Goal: Entertainment & Leisure: Browse casually

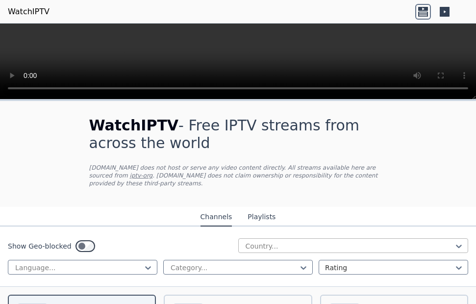
click at [264, 241] on div at bounding box center [349, 246] width 210 height 10
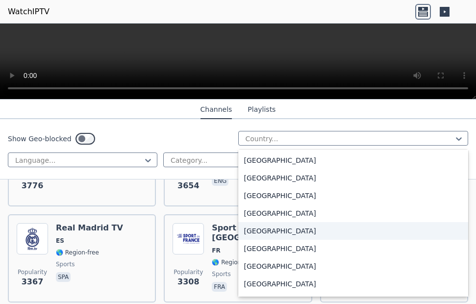
scroll to position [529, 0]
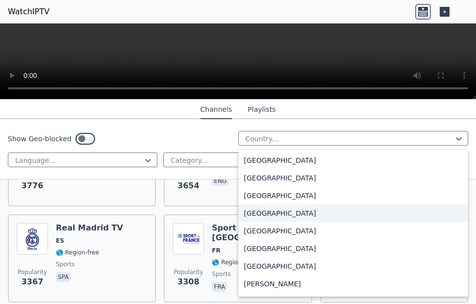
click at [274, 212] on div "[GEOGRAPHIC_DATA]" at bounding box center [353, 213] width 230 height 18
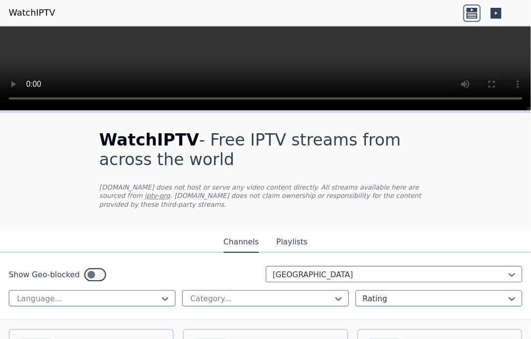
scroll to position [106, 0]
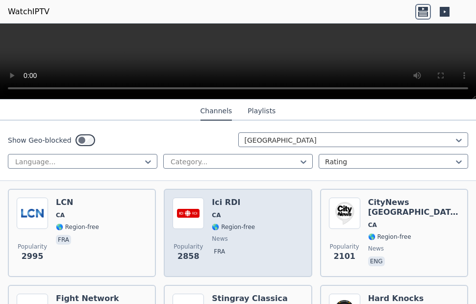
click at [183, 209] on img at bounding box center [187, 212] width 31 height 31
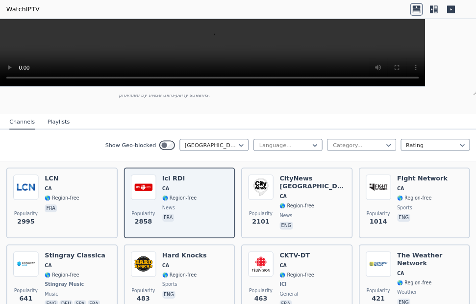
scroll to position [84, 0]
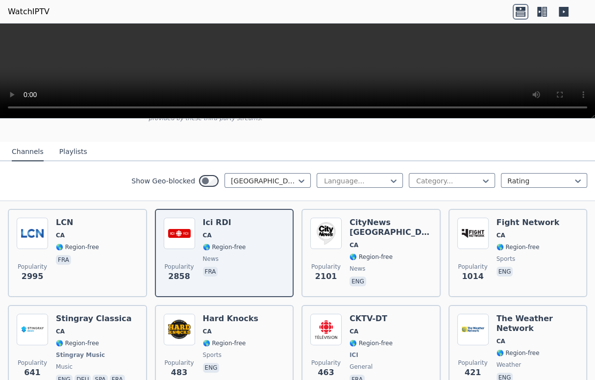
click at [475, 15] on icon at bounding box center [542, 12] width 16 height 16
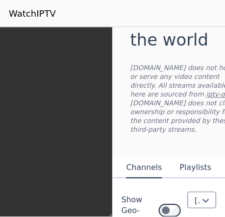
scroll to position [153, 0]
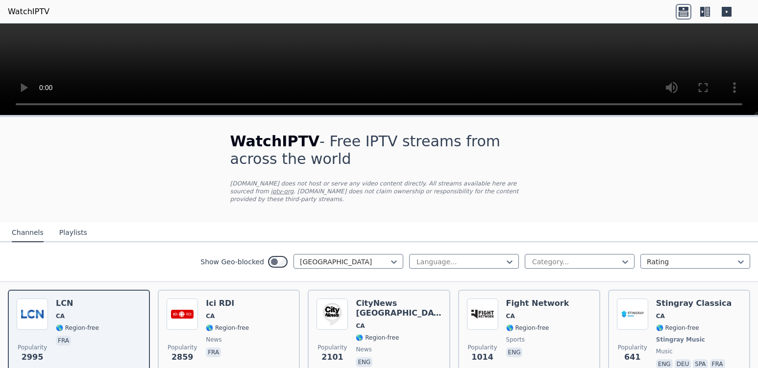
click at [224, 15] on icon at bounding box center [707, 12] width 5 height 10
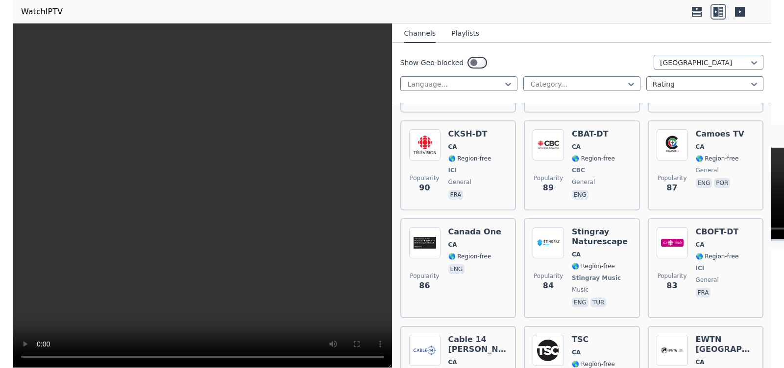
scroll to position [1015, 0]
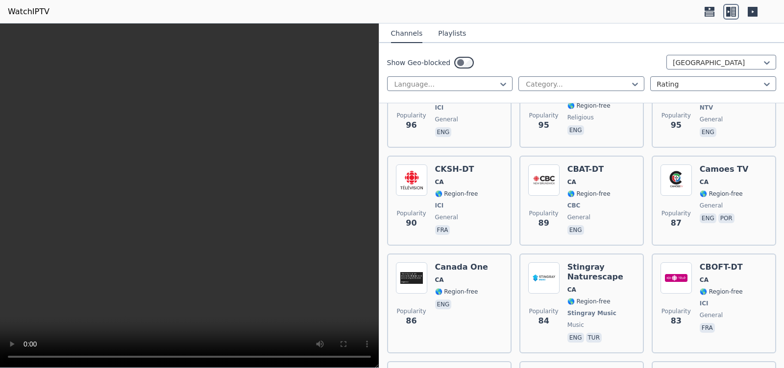
click at [224, 36] on button "Playlists" at bounding box center [452, 33] width 28 height 19
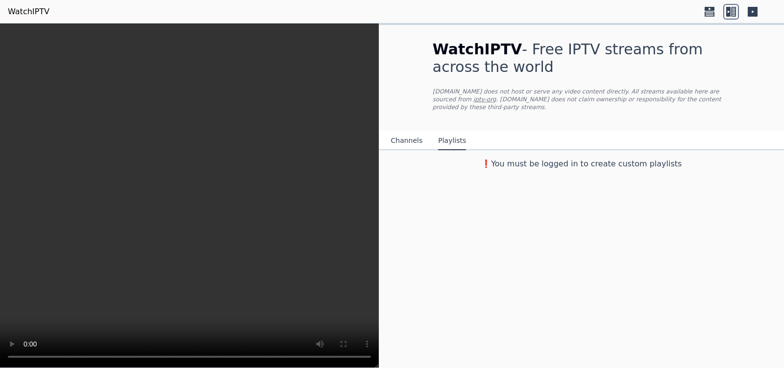
scroll to position [0, 0]
click at [224, 133] on button "Channels" at bounding box center [407, 141] width 32 height 19
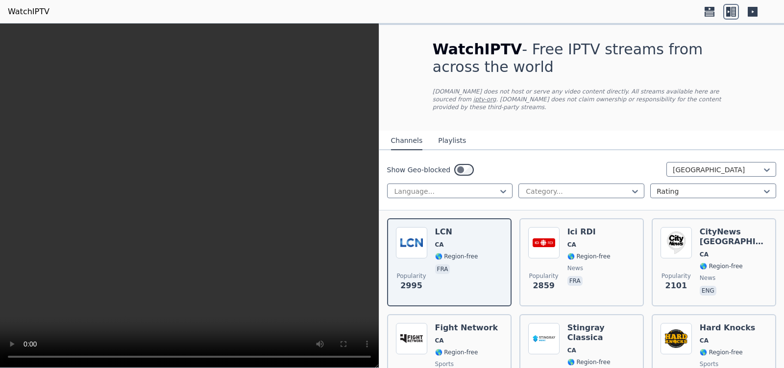
click at [21, 12] on link "WatchIPTV" at bounding box center [29, 12] width 42 height 12
click at [224, 55] on div "WatchIPTV - Free IPTV streams from across the world [DOMAIN_NAME] does not host…" at bounding box center [581, 78] width 329 height 106
click at [224, 13] on icon at bounding box center [709, 12] width 16 height 16
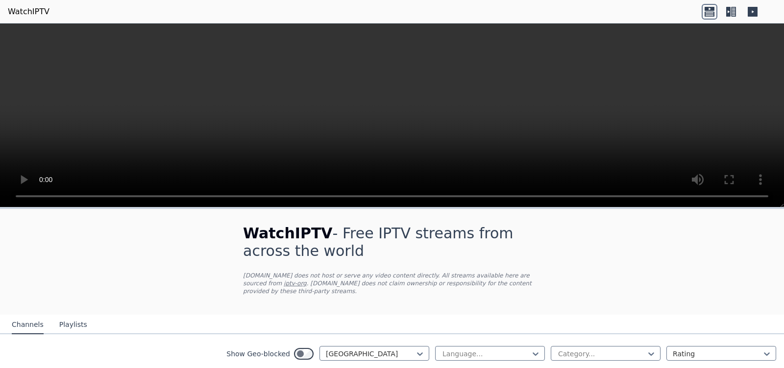
click at [224, 13] on icon at bounding box center [728, 12] width 4 height 10
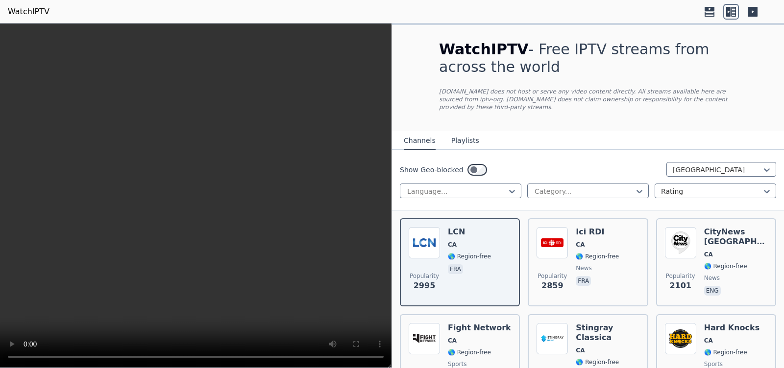
click at [224, 13] on icon at bounding box center [752, 12] width 10 height 10
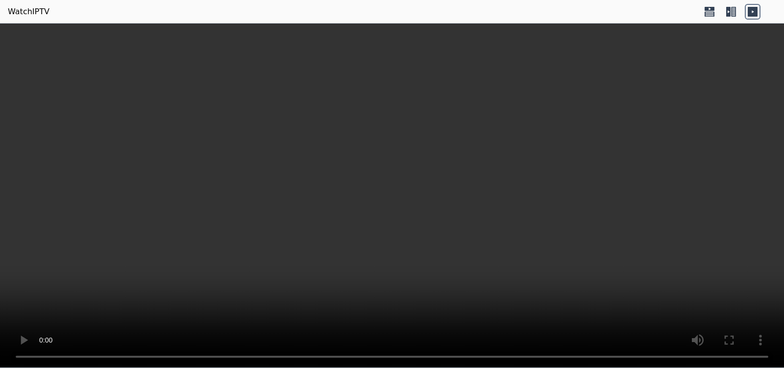
click at [224, 12] on icon at bounding box center [733, 12] width 5 height 10
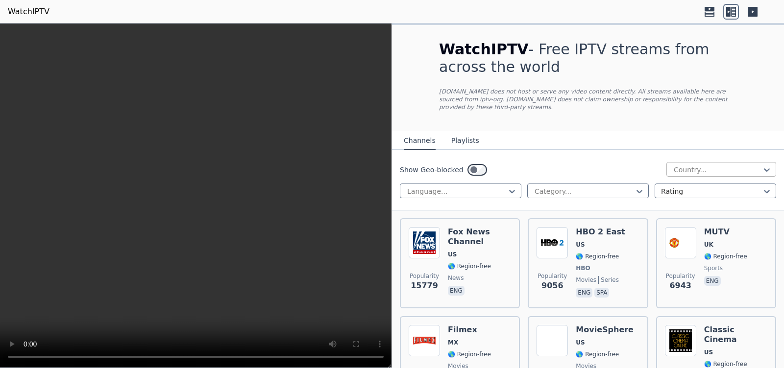
click at [224, 165] on div at bounding box center [716, 170] width 89 height 10
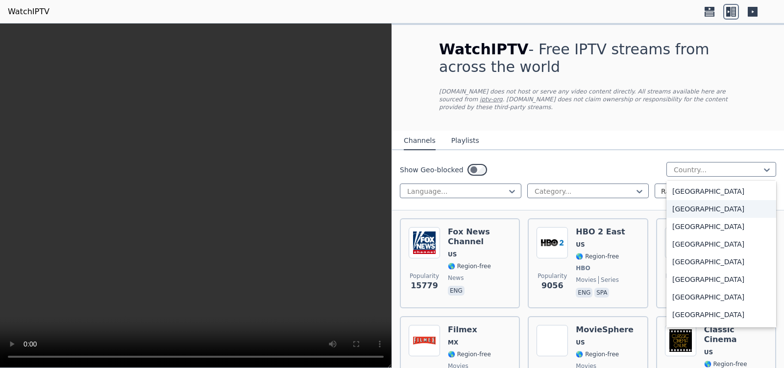
scroll to position [582, 0]
click at [224, 183] on div "[GEOGRAPHIC_DATA]" at bounding box center [721, 192] width 110 height 18
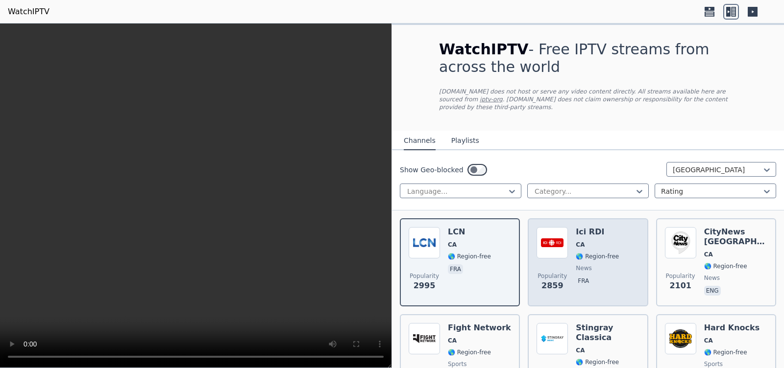
click at [224, 216] on img at bounding box center [551, 242] width 31 height 31
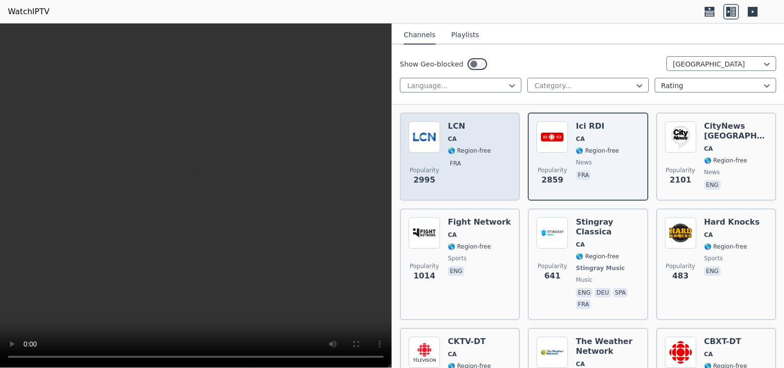
scroll to position [159, 0]
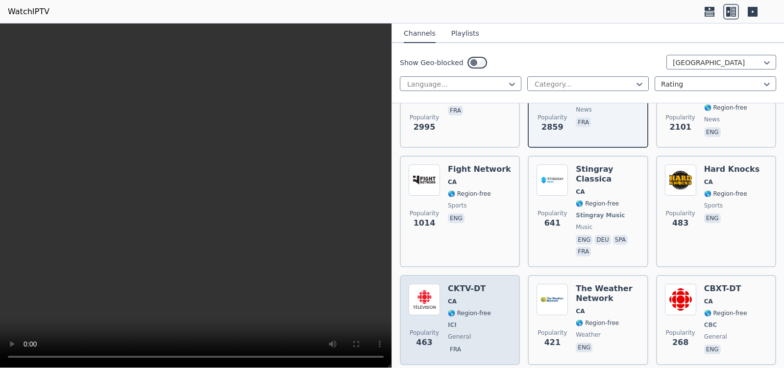
click at [224, 216] on div "Popularity 463 CKTV-DT [GEOGRAPHIC_DATA] 🌎 Region-free ICI general fra" at bounding box center [459, 320] width 102 height 72
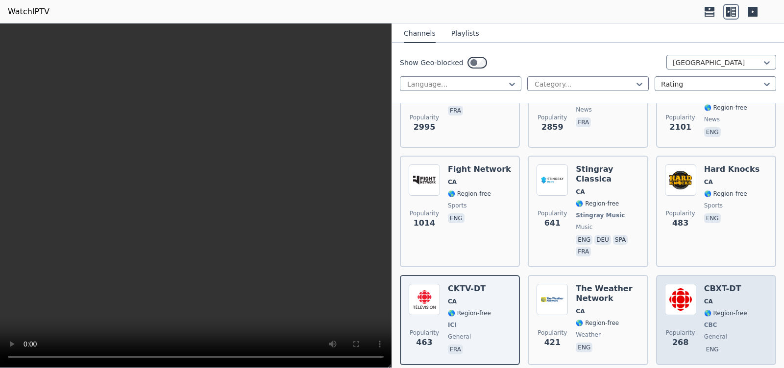
click at [224, 216] on img at bounding box center [680, 299] width 31 height 31
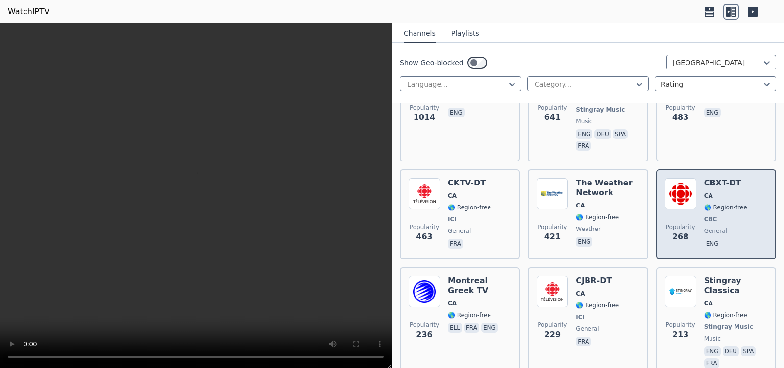
scroll to position [317, 0]
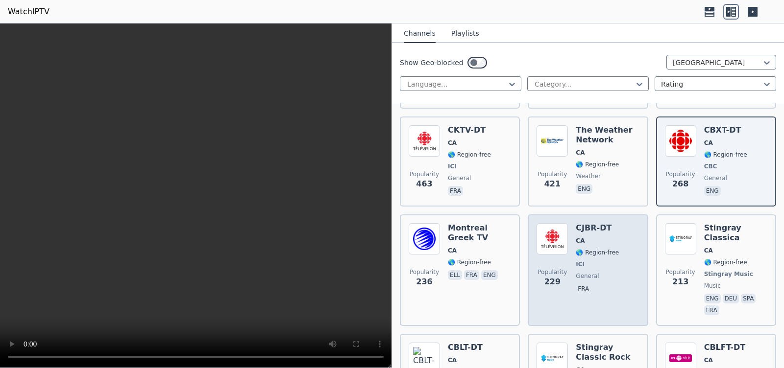
click at [224, 216] on div "CJBR-DT CA 🌎 Region-free ICI general fra" at bounding box center [597, 270] width 43 height 94
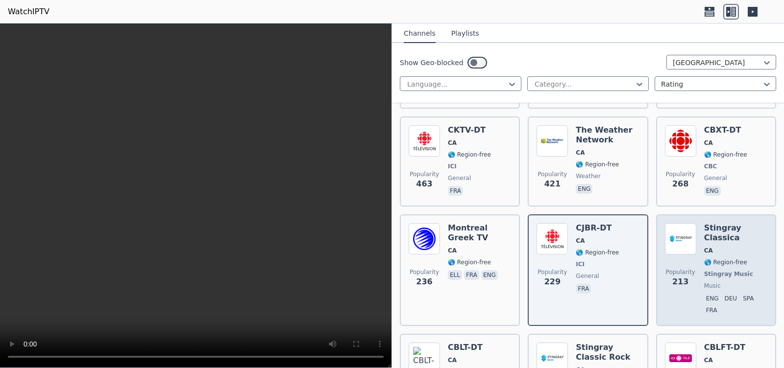
scroll to position [476, 0]
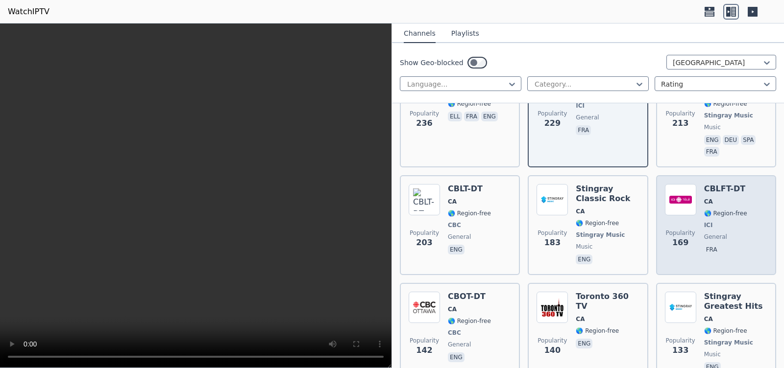
click at [224, 185] on img at bounding box center [680, 199] width 31 height 31
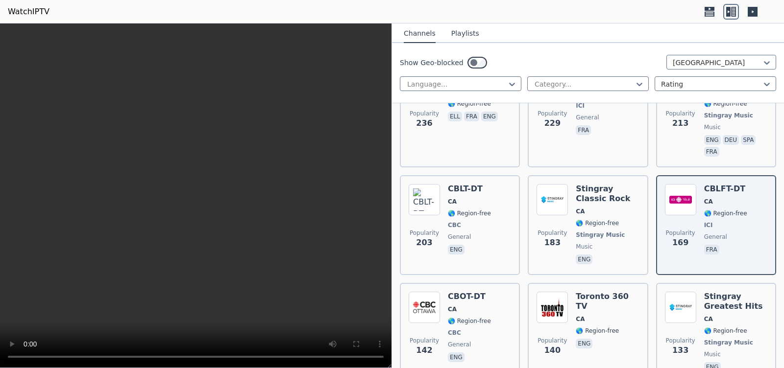
click at [224, 15] on icon at bounding box center [709, 13] width 10 height 5
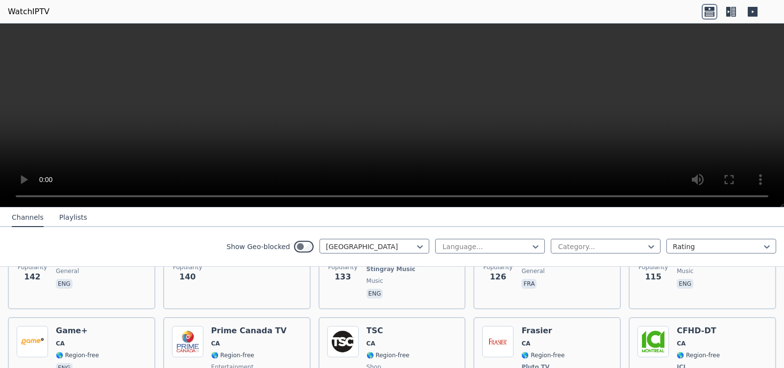
click at [224, 11] on icon at bounding box center [752, 12] width 16 height 16
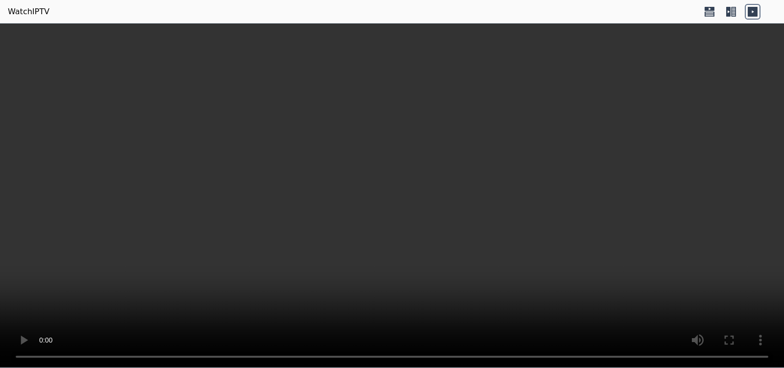
click at [224, 6] on icon at bounding box center [731, 12] width 16 height 16
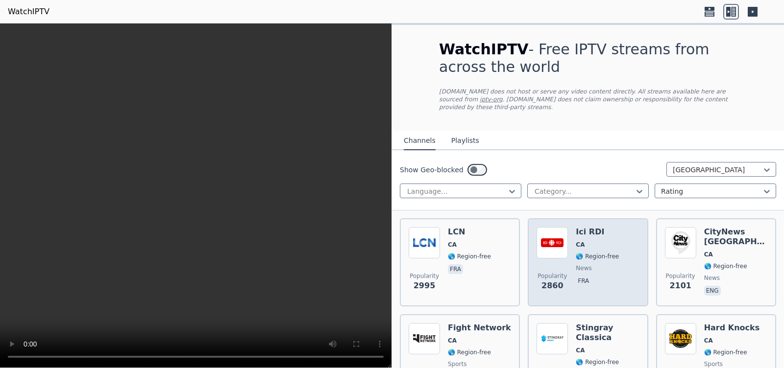
click at [224, 216] on img at bounding box center [551, 242] width 31 height 31
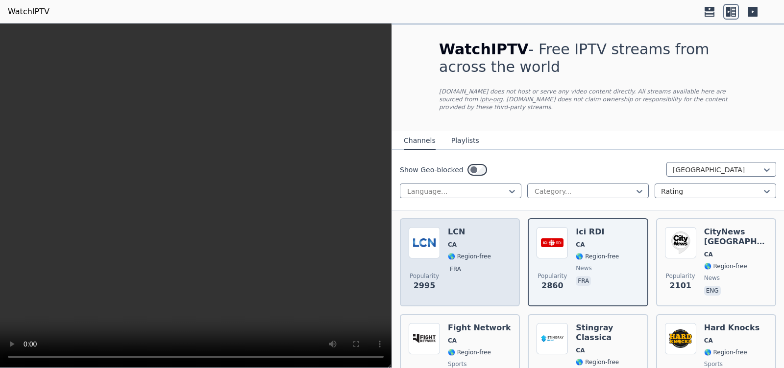
click at [224, 216] on img at bounding box center [423, 242] width 31 height 31
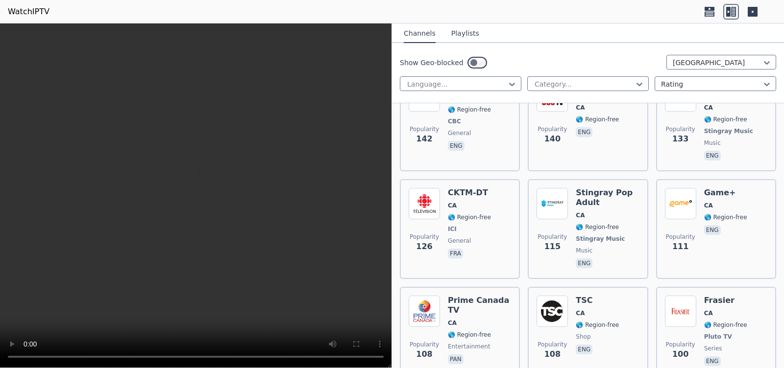
scroll to position [741, 0]
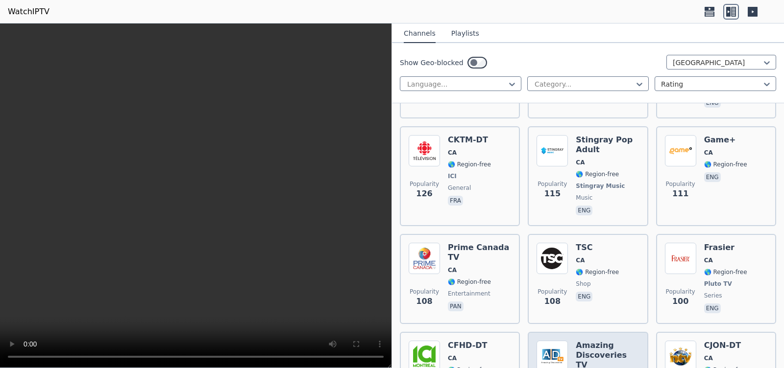
click at [224, 216] on h6 "Amazing Discoveries TV" at bounding box center [607, 355] width 63 height 29
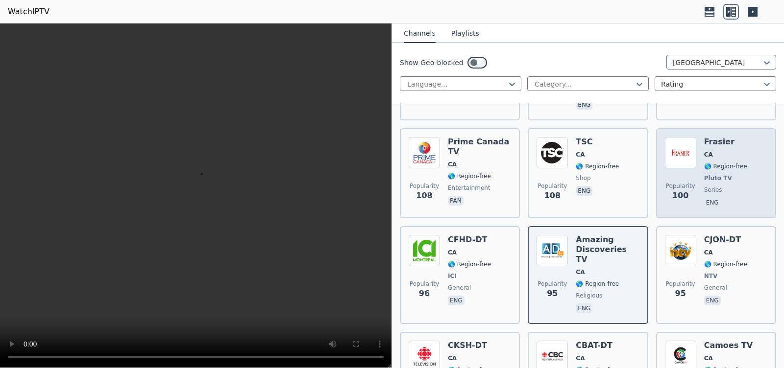
scroll to position [899, 0]
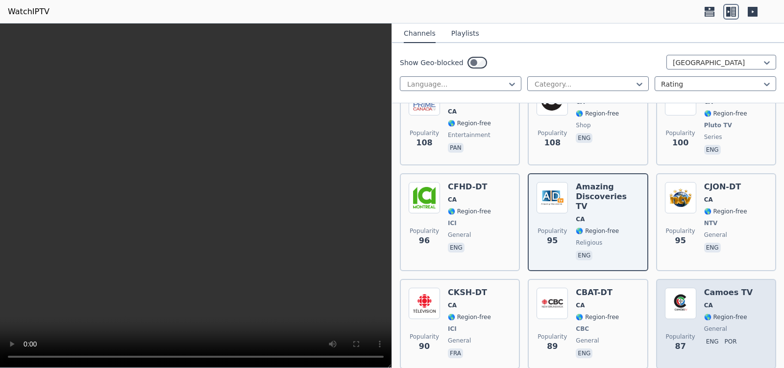
click at [224, 216] on img at bounding box center [680, 303] width 31 height 31
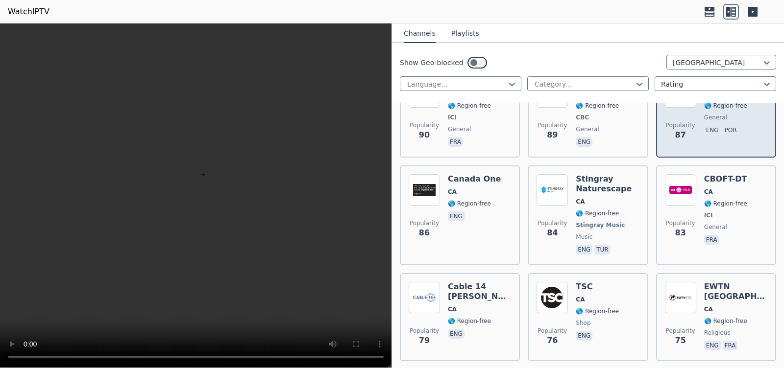
scroll to position [1164, 0]
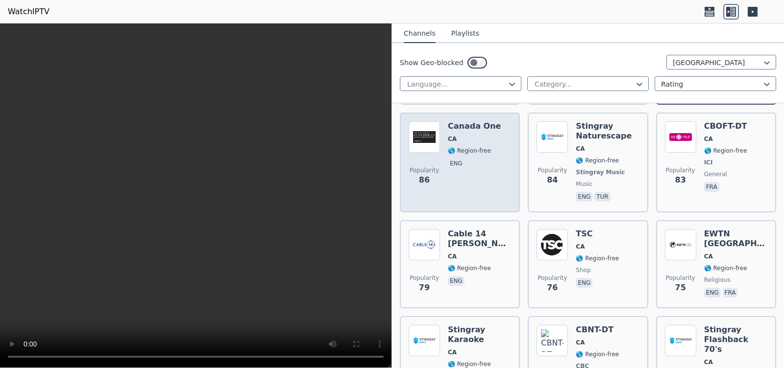
click at [224, 161] on span "Popularity 86" at bounding box center [423, 176] width 31 height 31
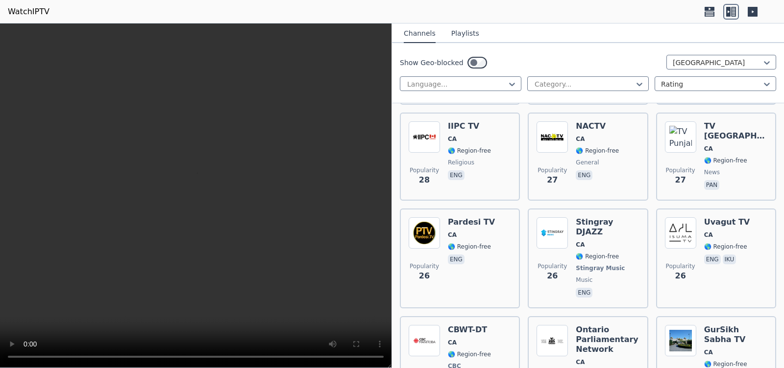
scroll to position [3174, 0]
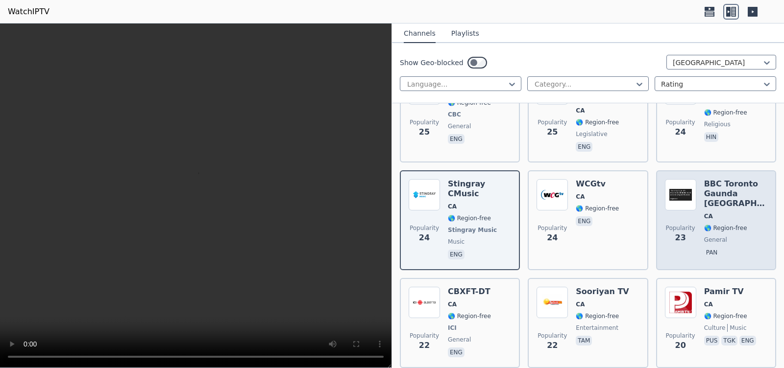
scroll to position [3320, 0]
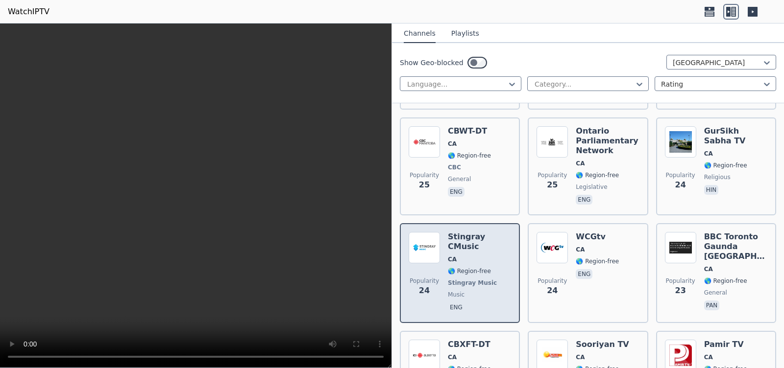
drag, startPoint x: 457, startPoint y: 176, endPoint x: 488, endPoint y: 144, distance: 44.7
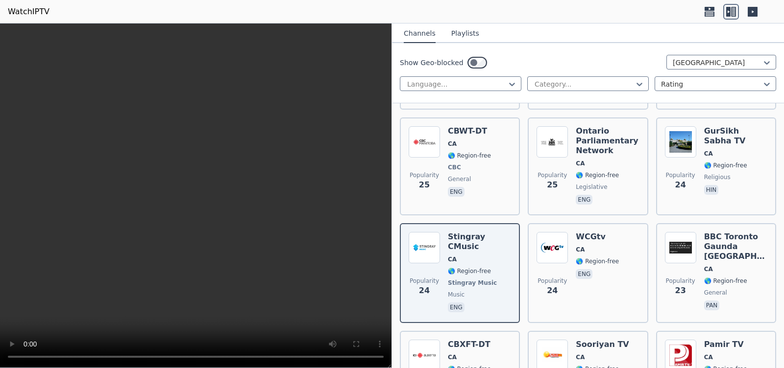
click at [224, 12] on icon at bounding box center [752, 12] width 10 height 10
